Goal: Task Accomplishment & Management: Use online tool/utility

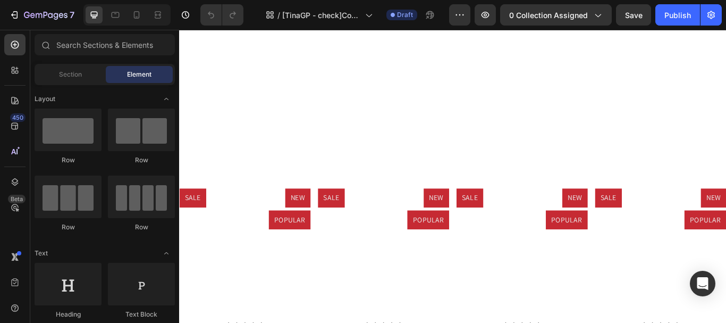
scroll to position [53, 0]
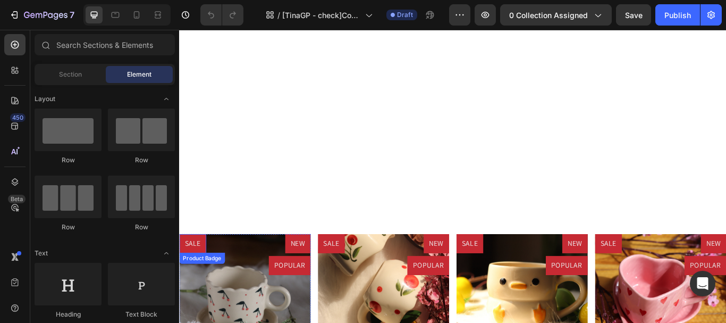
click at [196, 278] on pre "SALE" at bounding box center [194, 279] width 31 height 22
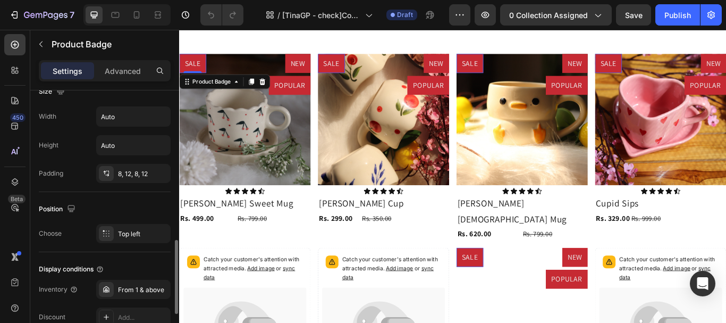
scroll to position [669, 0]
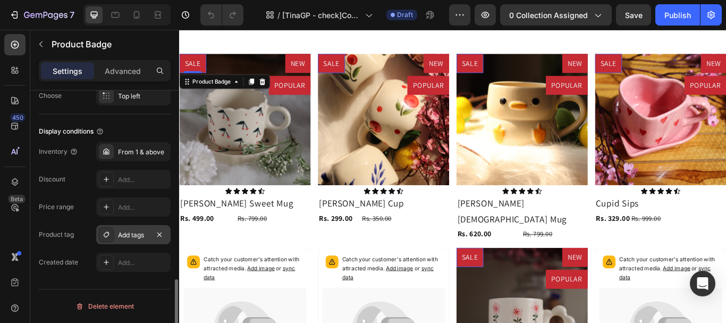
click at [133, 236] on div "Add tags" at bounding box center [133, 235] width 31 height 10
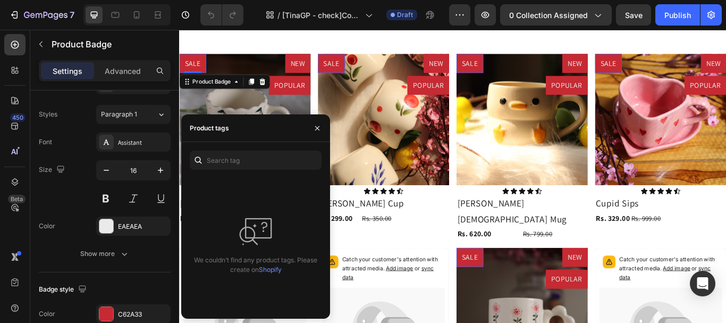
scroll to position [0, 0]
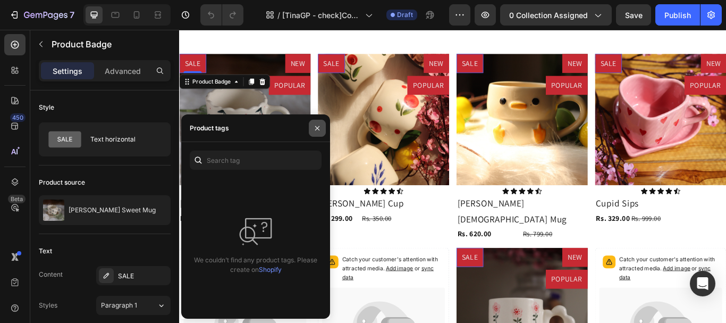
click at [318, 128] on icon "button" at bounding box center [317, 127] width 4 height 4
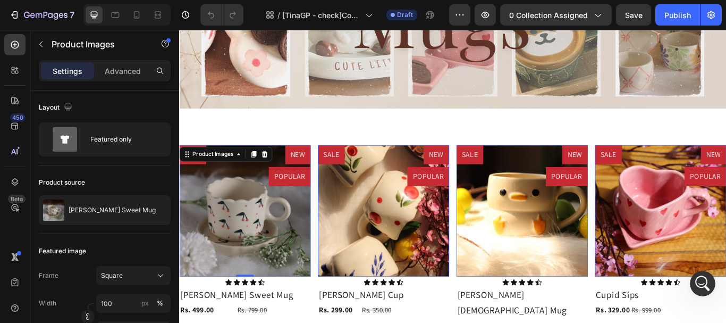
scroll to position [147, 0]
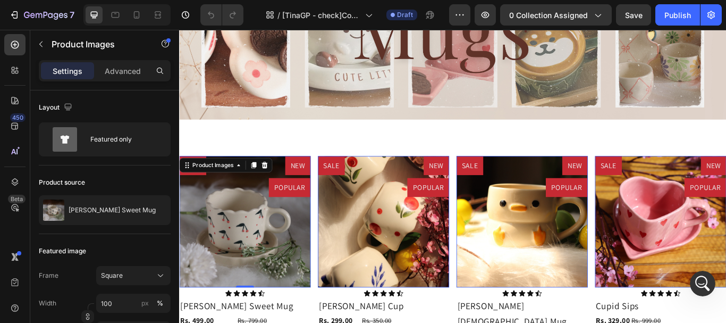
click at [219, 160] on div "Image Row Section 1" at bounding box center [498, 32] width 638 height 255
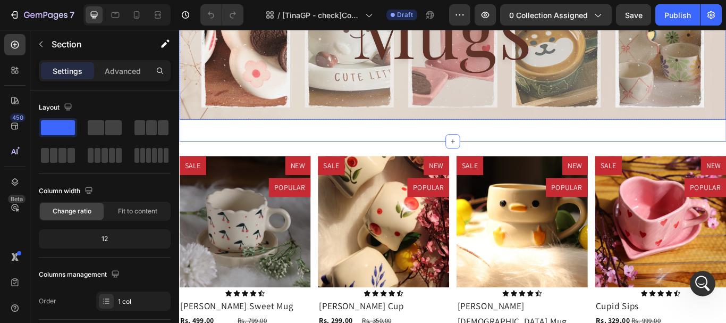
click at [227, 135] on img at bounding box center [498, 28] width 638 height 213
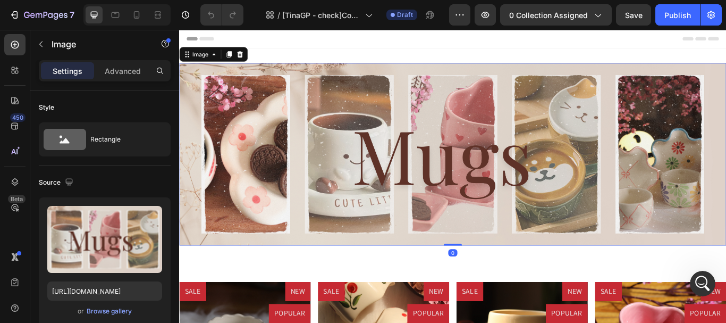
scroll to position [160, 0]
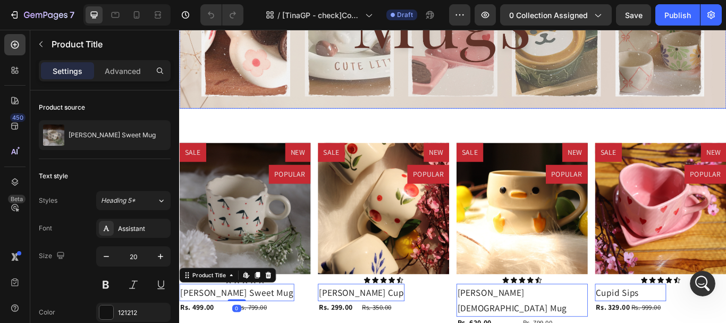
scroll to position [53, 0]
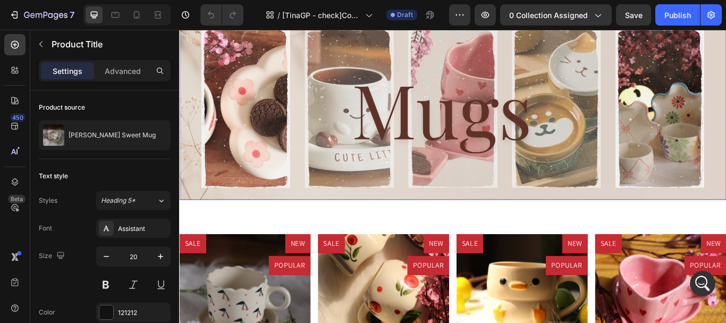
click at [222, 200] on img at bounding box center [498, 121] width 638 height 213
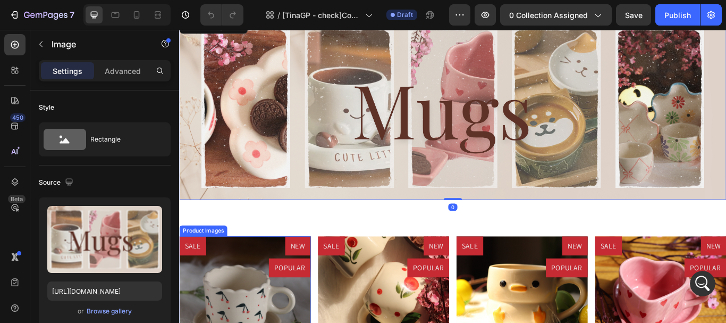
scroll to position [160, 0]
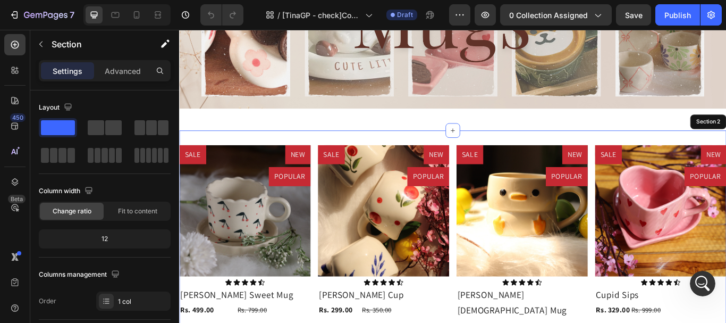
click at [223, 164] on img at bounding box center [255, 240] width 153 height 153
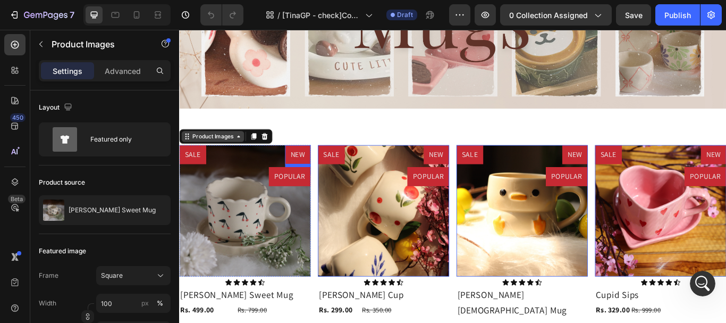
click at [215, 154] on div "Product Images" at bounding box center [218, 154] width 52 height 10
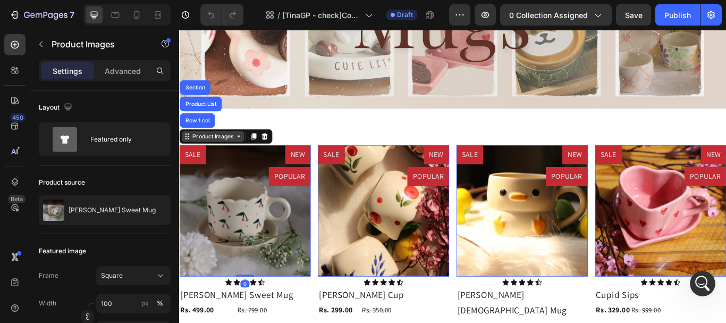
click at [219, 153] on div "Product Images" at bounding box center [218, 154] width 52 height 10
drag, startPoint x: 217, startPoint y: 159, endPoint x: 225, endPoint y: 149, distance: 12.5
click at [219, 158] on div "Product Images" at bounding box center [233, 154] width 108 height 17
click at [223, 155] on div "Product Images" at bounding box center [218, 154] width 52 height 10
click at [214, 110] on div "Product List" at bounding box center [204, 116] width 49 height 17
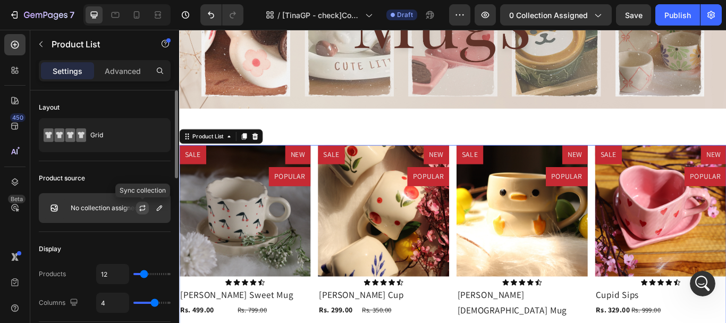
click at [144, 207] on icon "button" at bounding box center [142, 208] width 9 height 9
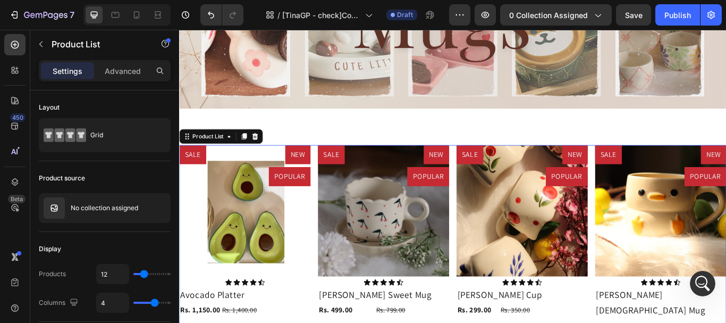
click at [310, 194] on pre "POPULAR" at bounding box center [307, 201] width 49 height 22
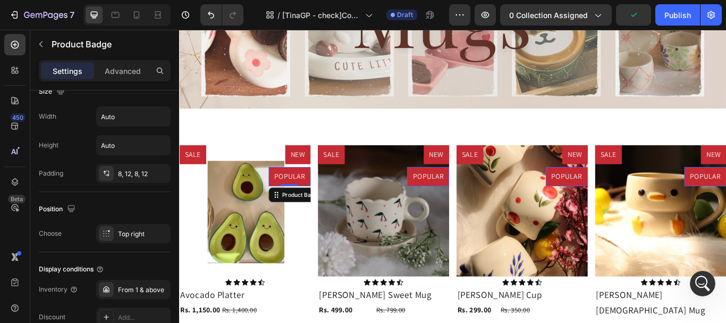
scroll to position [669, 0]
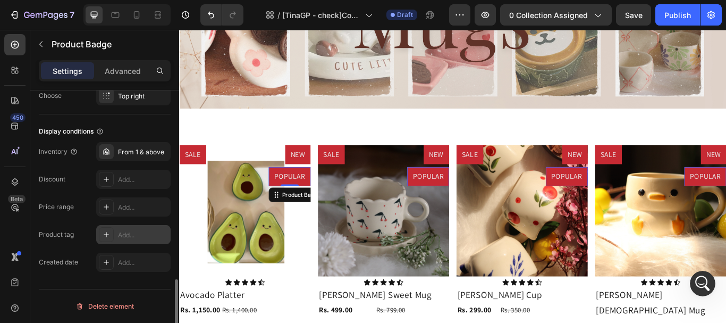
click at [115, 230] on div "Add..." at bounding box center [133, 234] width 74 height 19
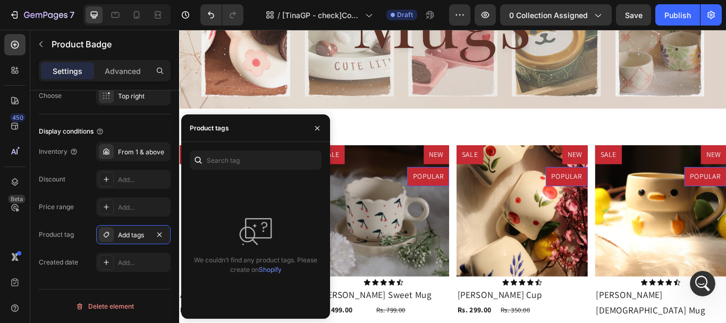
click at [267, 268] on link "Shopify" at bounding box center [270, 269] width 23 height 8
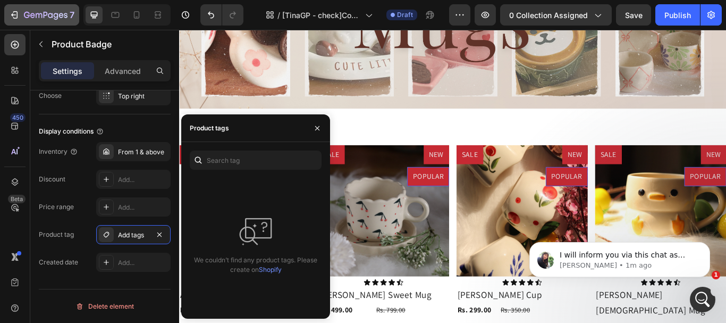
scroll to position [0, 0]
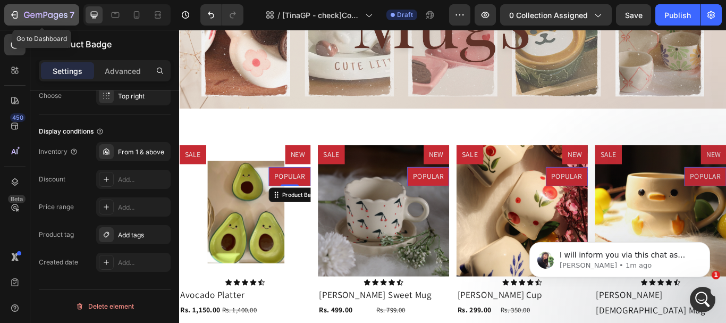
click at [12, 16] on icon "button" at bounding box center [14, 15] width 11 height 11
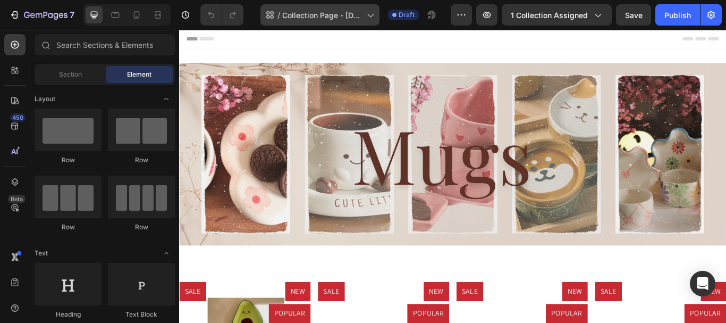
scroll to position [142, 0]
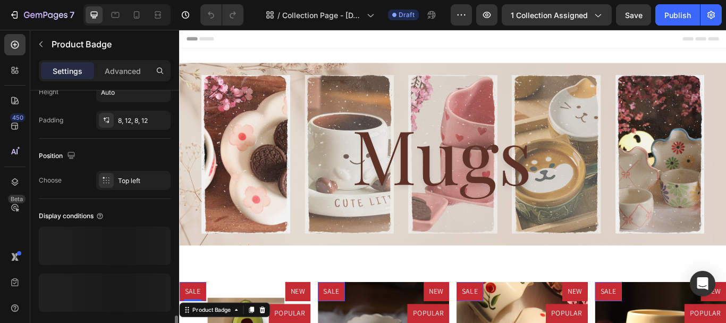
scroll to position [625, 0]
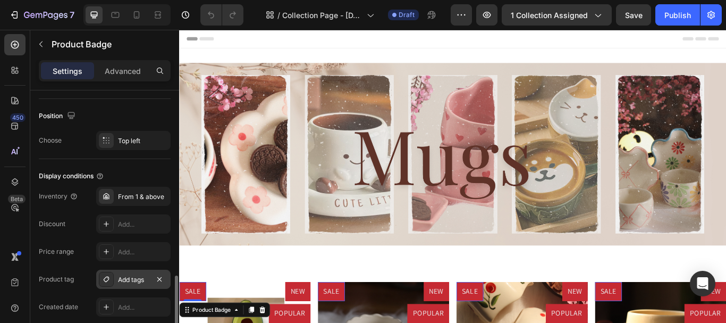
click at [137, 279] on div "Add tags" at bounding box center [133, 280] width 31 height 10
